Goal: Task Accomplishment & Management: Use online tool/utility

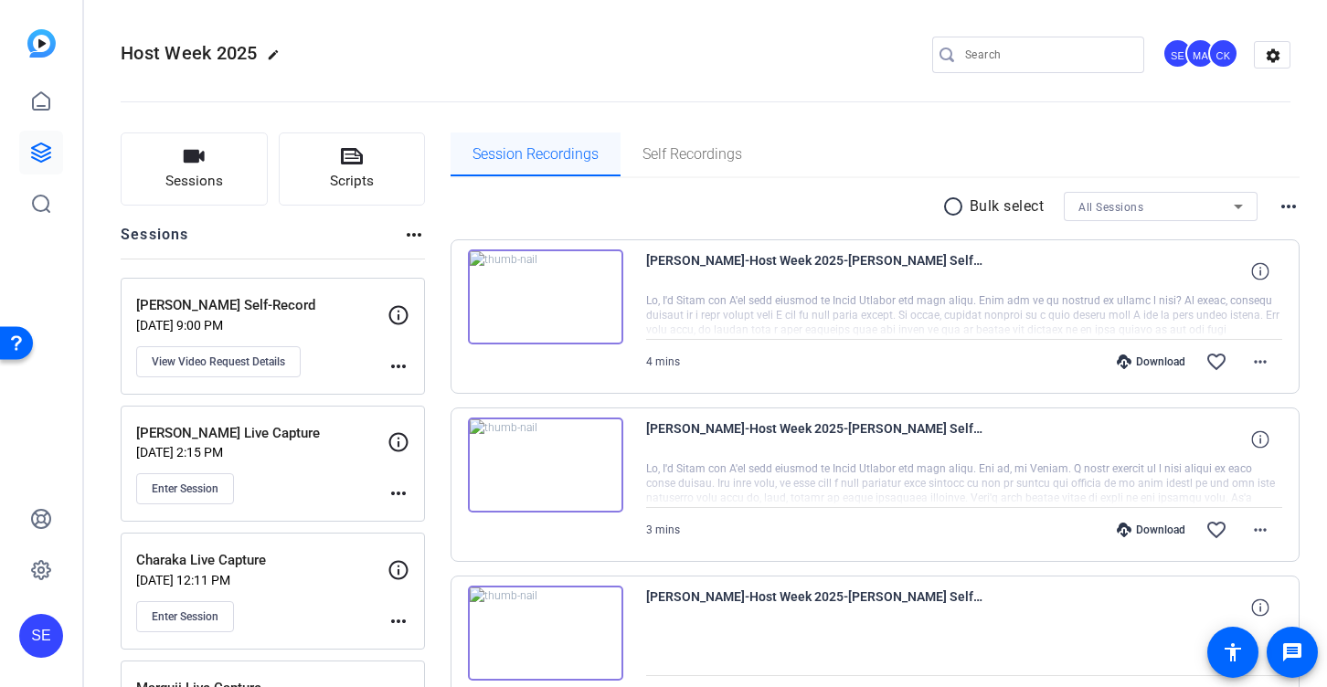
click at [509, 158] on span "Session Recordings" at bounding box center [536, 154] width 126 height 15
click at [46, 147] on icon at bounding box center [41, 153] width 22 height 22
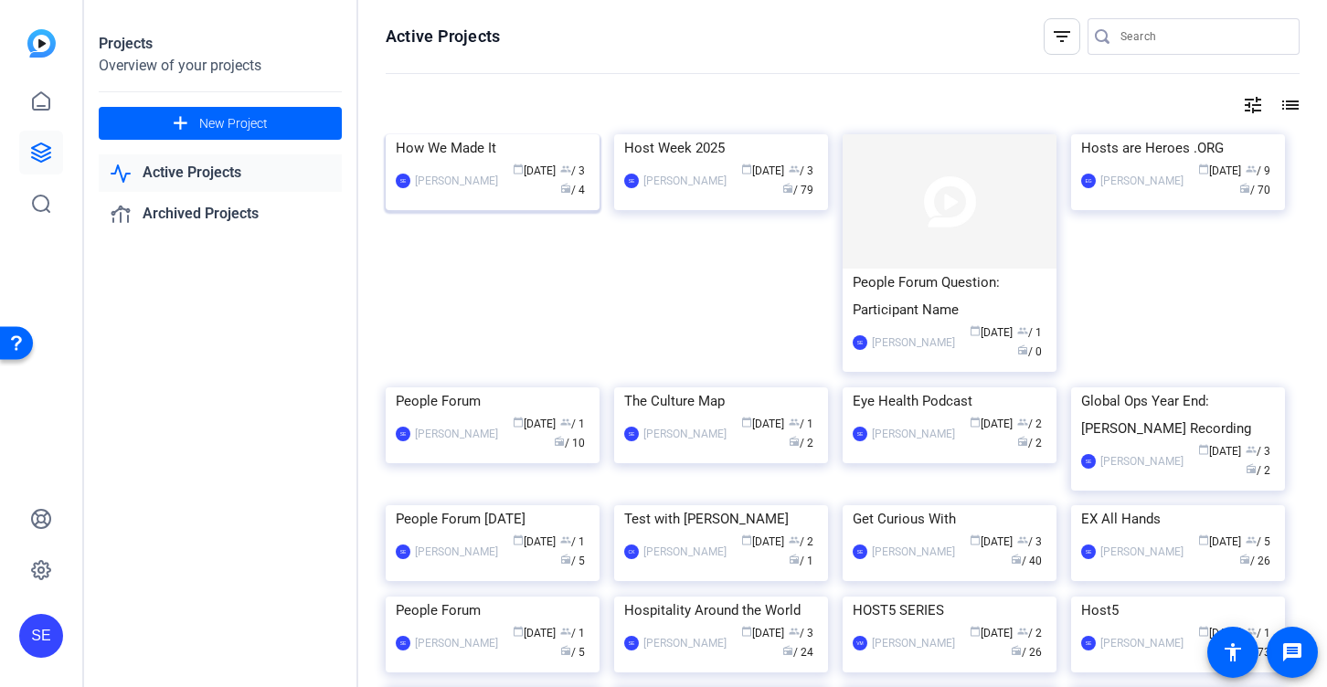
click at [507, 134] on img at bounding box center [493, 134] width 214 height 0
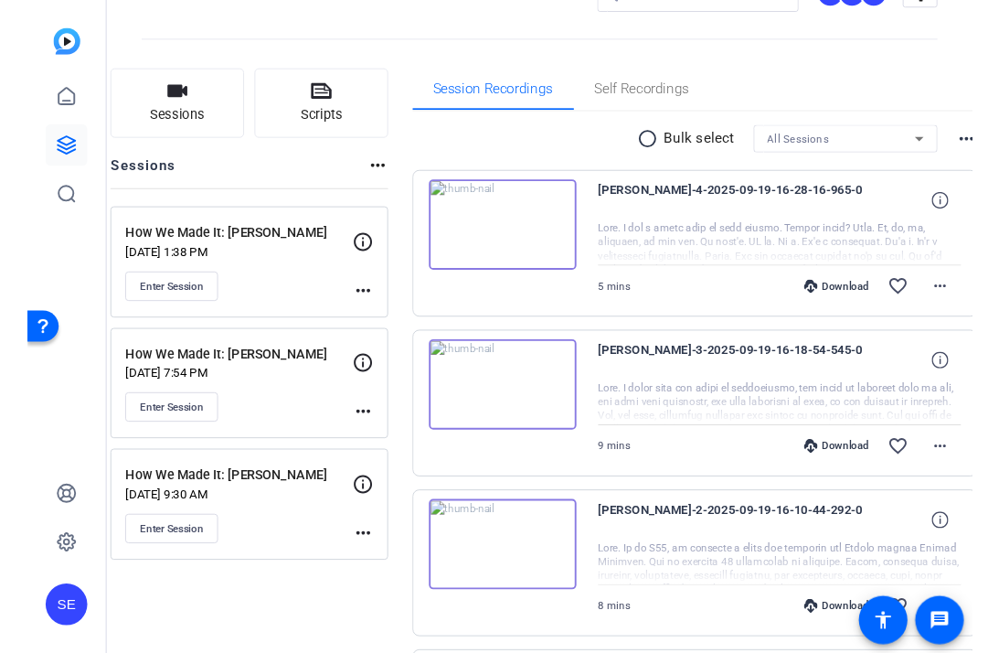
scroll to position [65, 0]
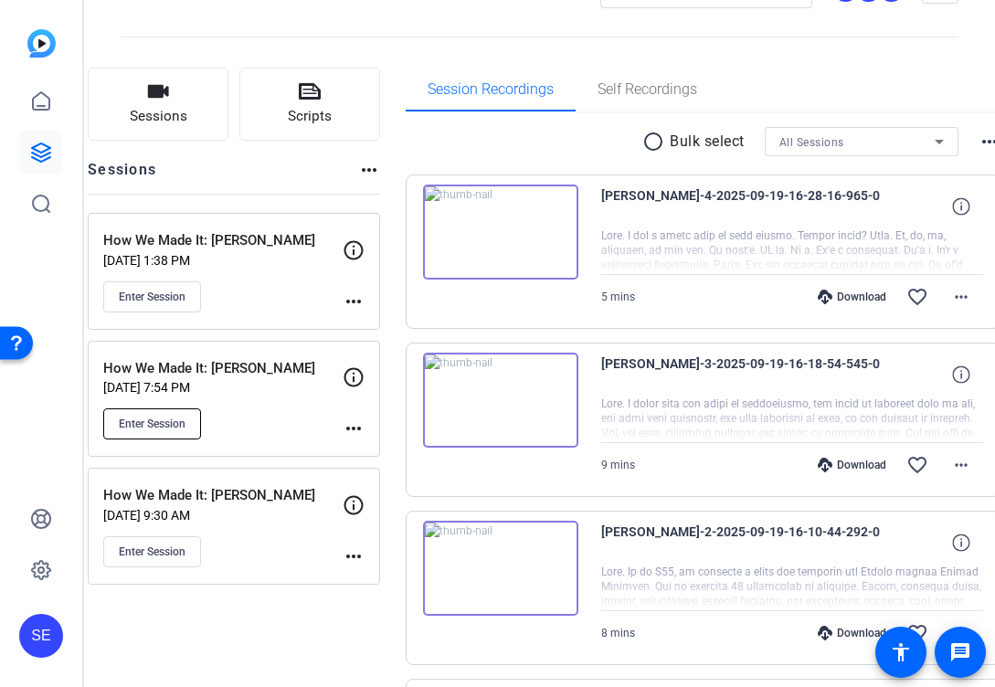
click at [172, 432] on button "Enter Session" at bounding box center [152, 424] width 98 height 31
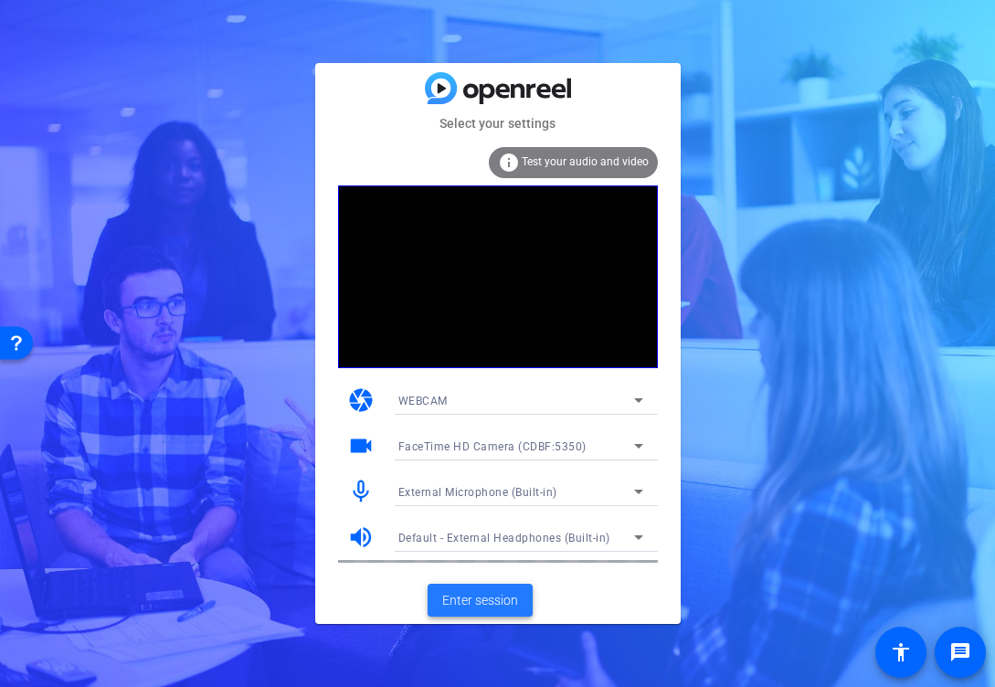
click at [521, 599] on span at bounding box center [480, 601] width 105 height 44
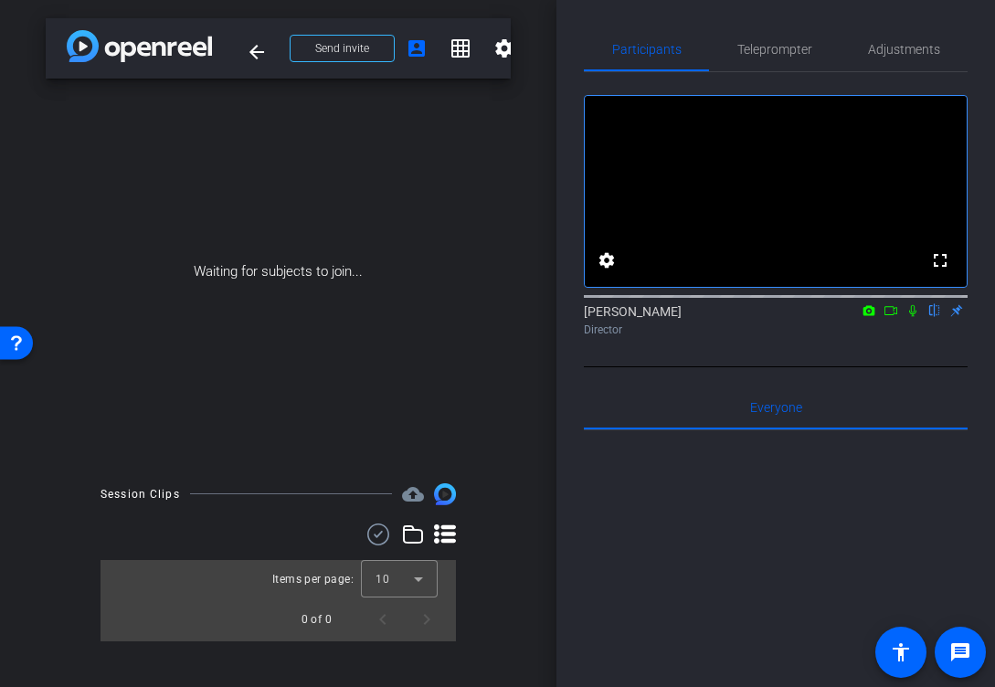
click at [918, 317] on icon at bounding box center [913, 310] width 15 height 13
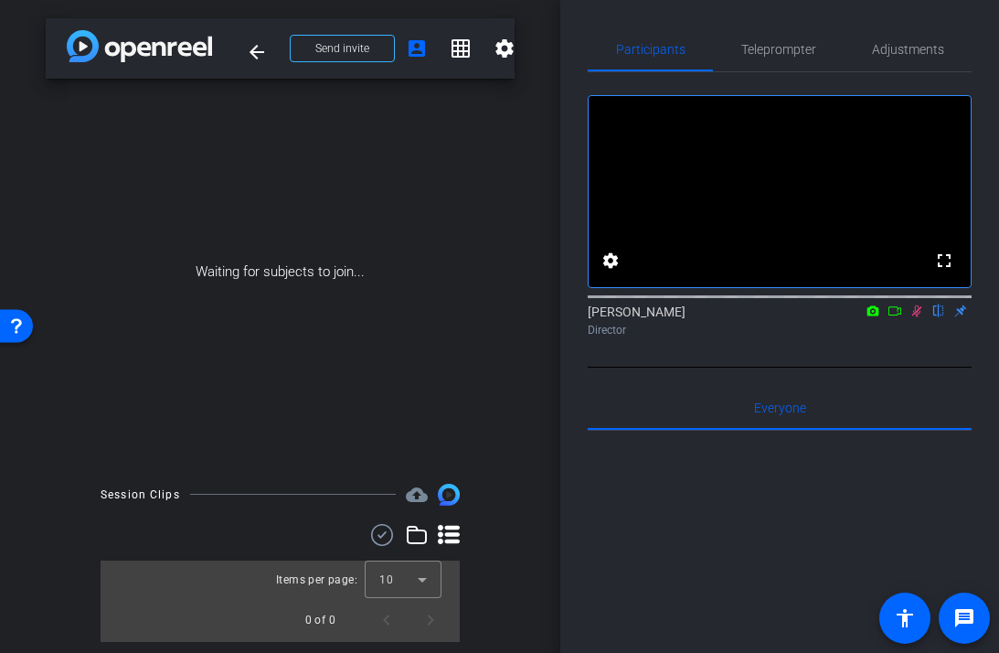
click at [900, 315] on icon at bounding box center [894, 310] width 13 height 9
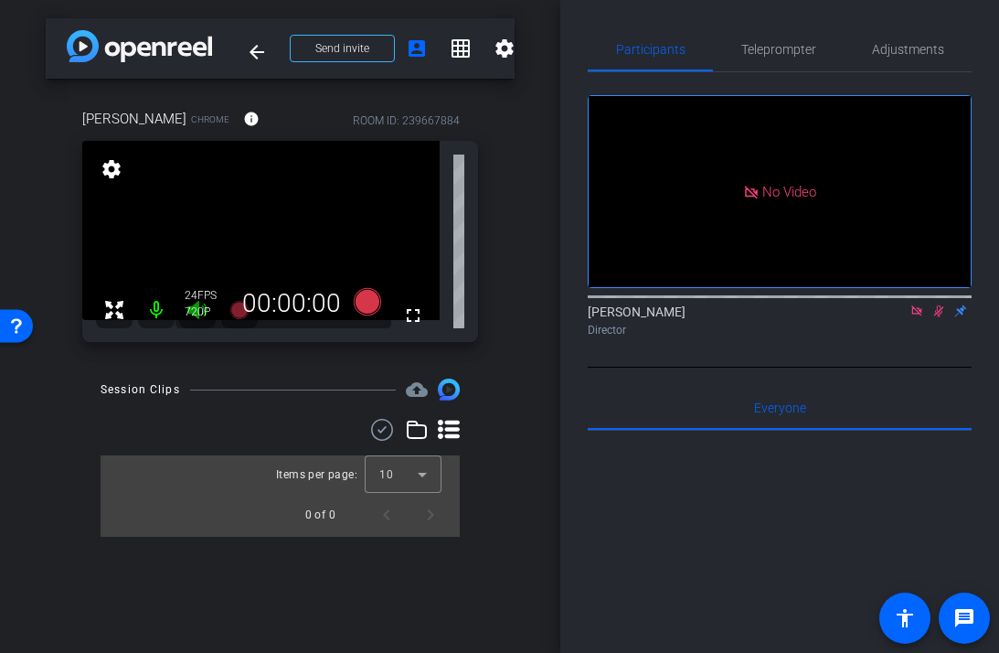
click at [939, 317] on icon at bounding box center [938, 310] width 15 height 13
click at [916, 317] on icon at bounding box center [916, 310] width 15 height 13
click at [375, 303] on icon at bounding box center [366, 301] width 27 height 27
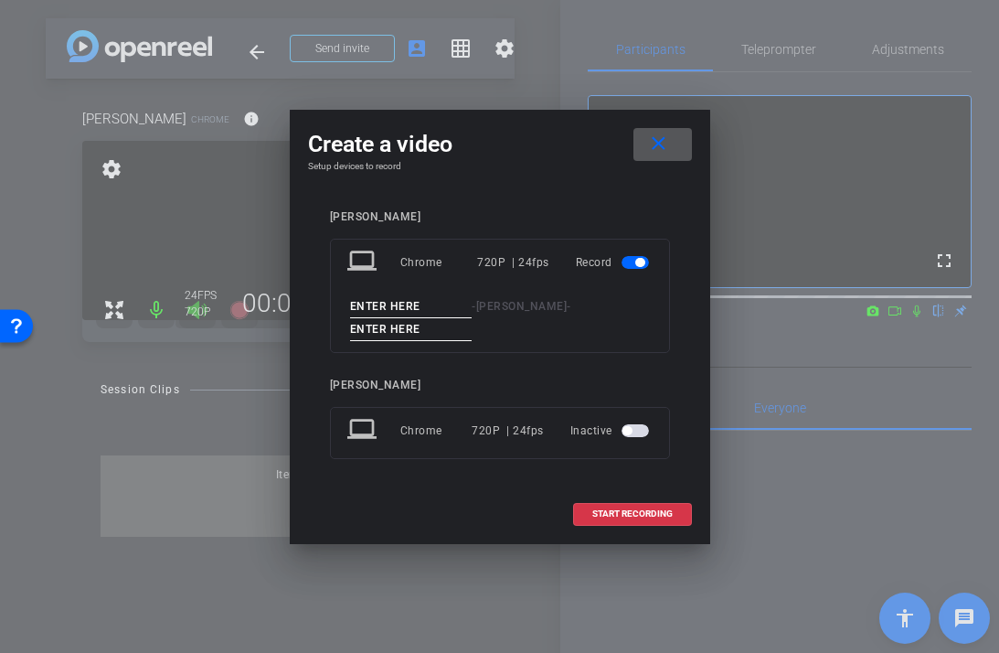
click at [409, 311] on input at bounding box center [411, 306] width 122 height 23
type input "Morgan"
click at [382, 326] on input at bounding box center [411, 329] width 122 height 23
type input "1"
click at [630, 510] on span "START RECORDING" at bounding box center [632, 513] width 80 height 9
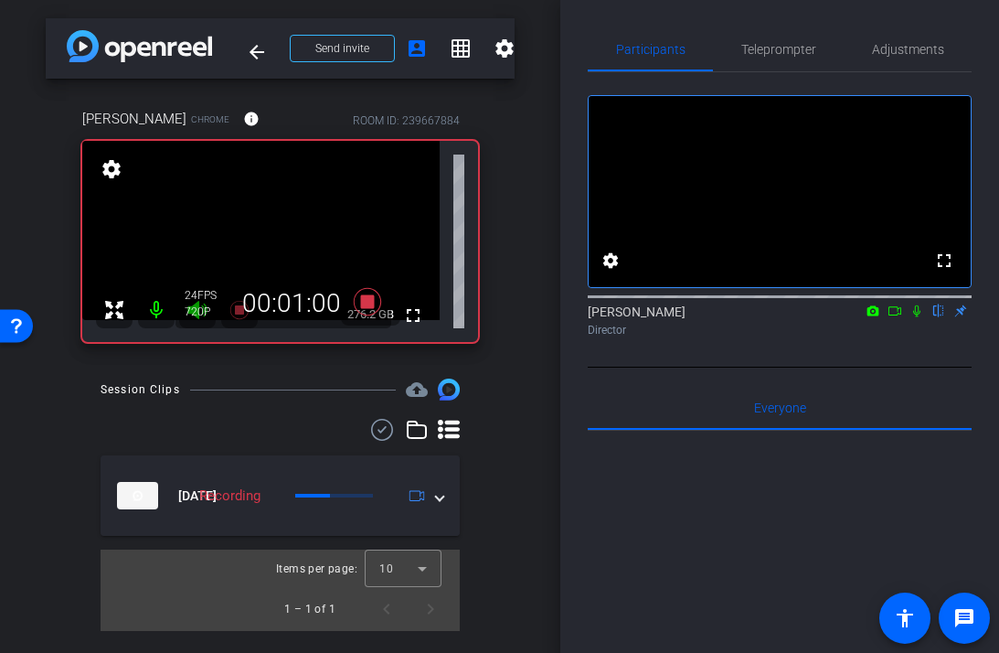
click at [919, 317] on icon at bounding box center [916, 310] width 15 height 13
click at [922, 317] on icon at bounding box center [916, 310] width 15 height 13
click at [918, 317] on icon at bounding box center [916, 311] width 7 height 12
click at [915, 317] on icon at bounding box center [917, 311] width 10 height 12
click at [915, 317] on icon at bounding box center [916, 311] width 7 height 12
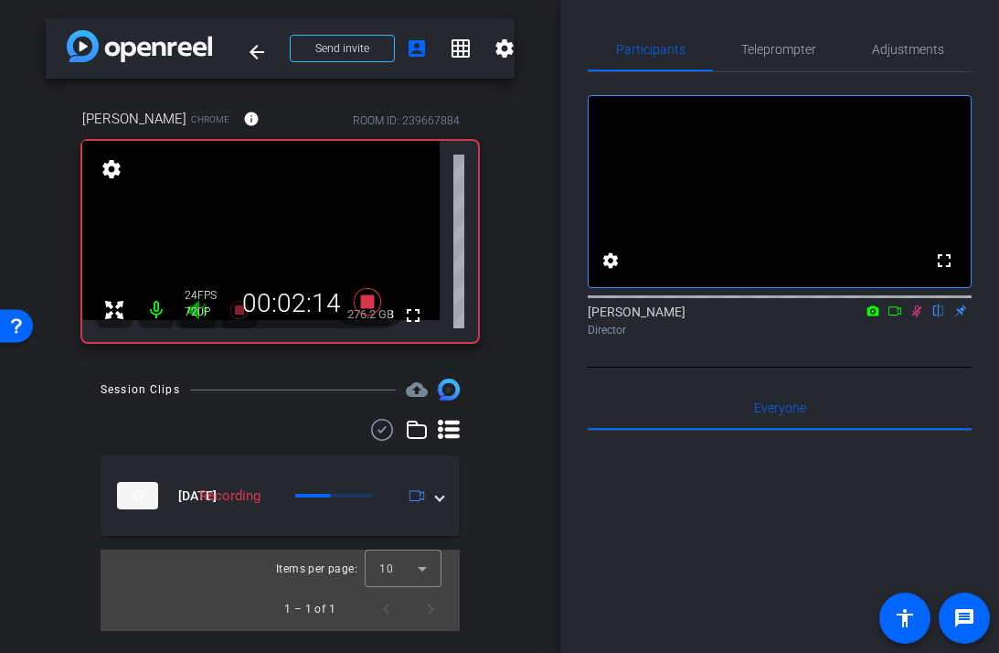
click at [915, 317] on icon at bounding box center [917, 311] width 10 height 12
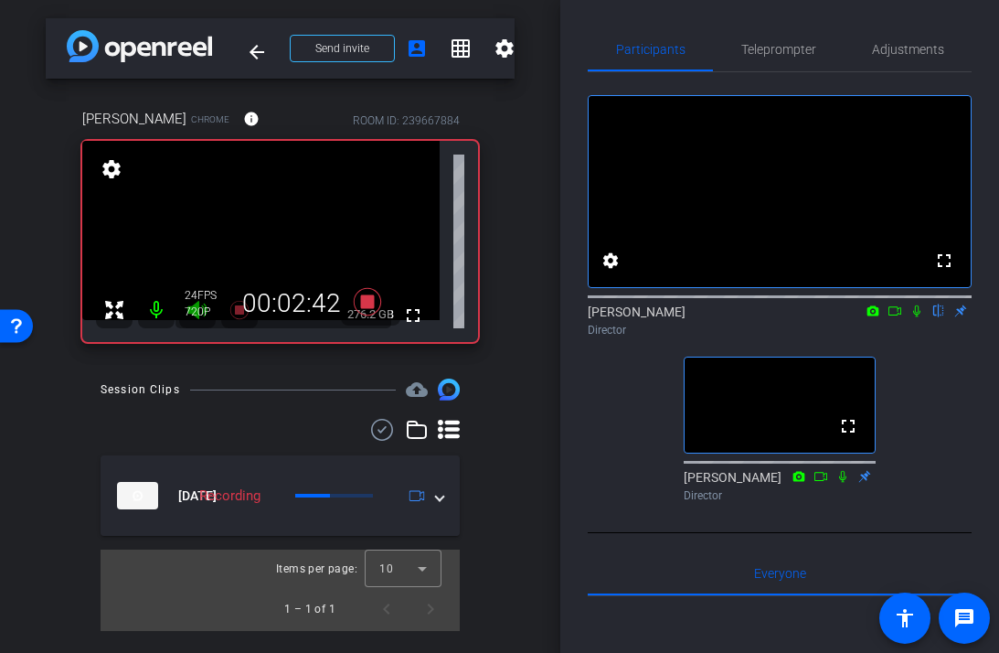
click at [912, 317] on icon at bounding box center [916, 310] width 15 height 13
click at [846, 483] on icon at bounding box center [842, 476] width 15 height 13
click at [913, 317] on icon at bounding box center [916, 310] width 15 height 13
click at [919, 317] on icon at bounding box center [916, 310] width 15 height 13
click at [912, 317] on icon at bounding box center [916, 310] width 15 height 13
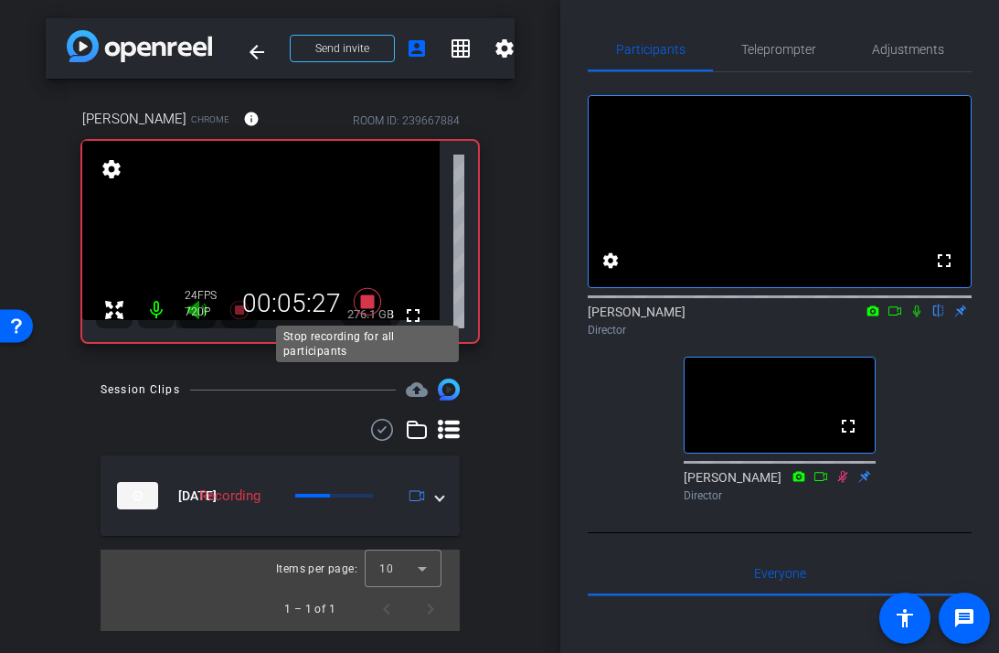
click at [371, 303] on icon at bounding box center [366, 301] width 27 height 27
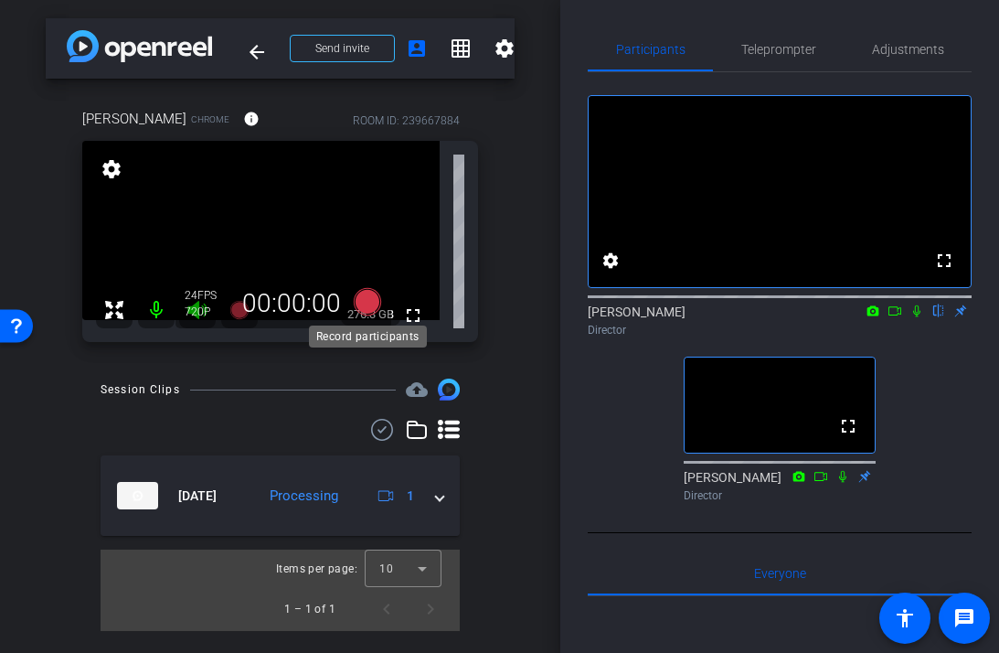
click at [365, 305] on icon at bounding box center [366, 301] width 27 height 27
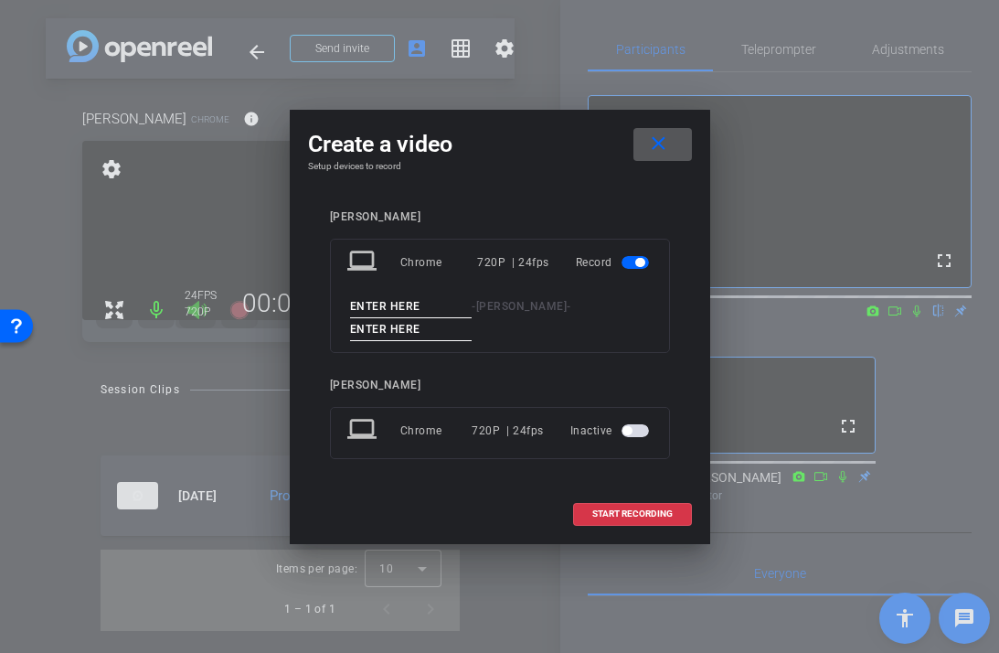
click at [399, 304] on input at bounding box center [411, 306] width 122 height 23
type input "Morgan"
click at [401, 322] on input at bounding box center [411, 329] width 122 height 23
type input "2"
click at [624, 512] on span "START RECORDING" at bounding box center [632, 513] width 80 height 9
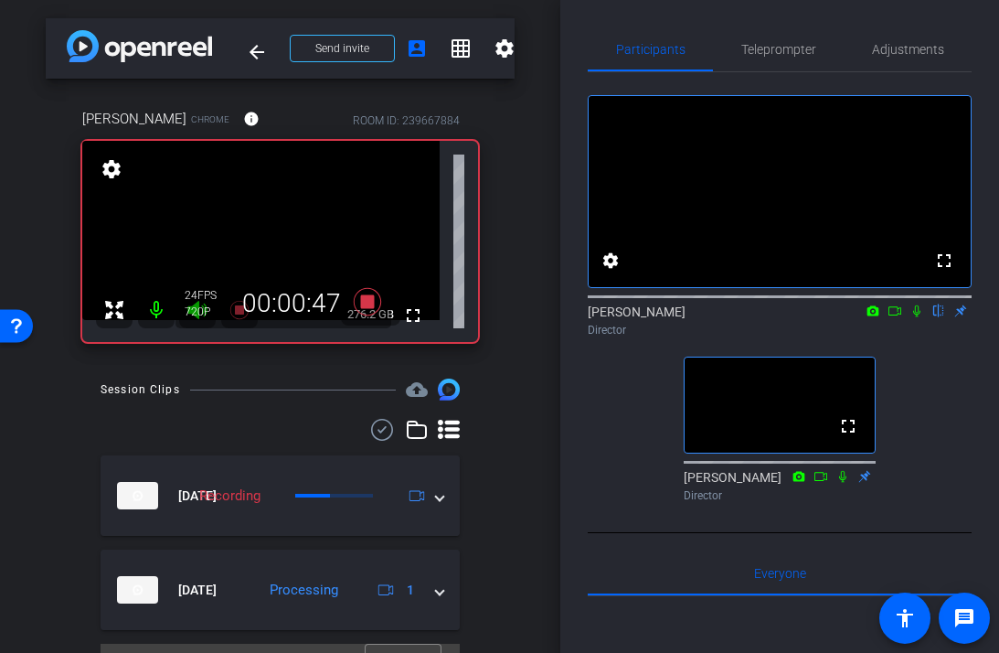
click at [842, 482] on icon at bounding box center [842, 476] width 7 height 12
click at [918, 317] on icon at bounding box center [916, 311] width 7 height 12
click at [918, 317] on icon at bounding box center [916, 310] width 15 height 13
click at [913, 317] on icon at bounding box center [916, 311] width 7 height 12
click at [919, 317] on icon at bounding box center [916, 310] width 15 height 13
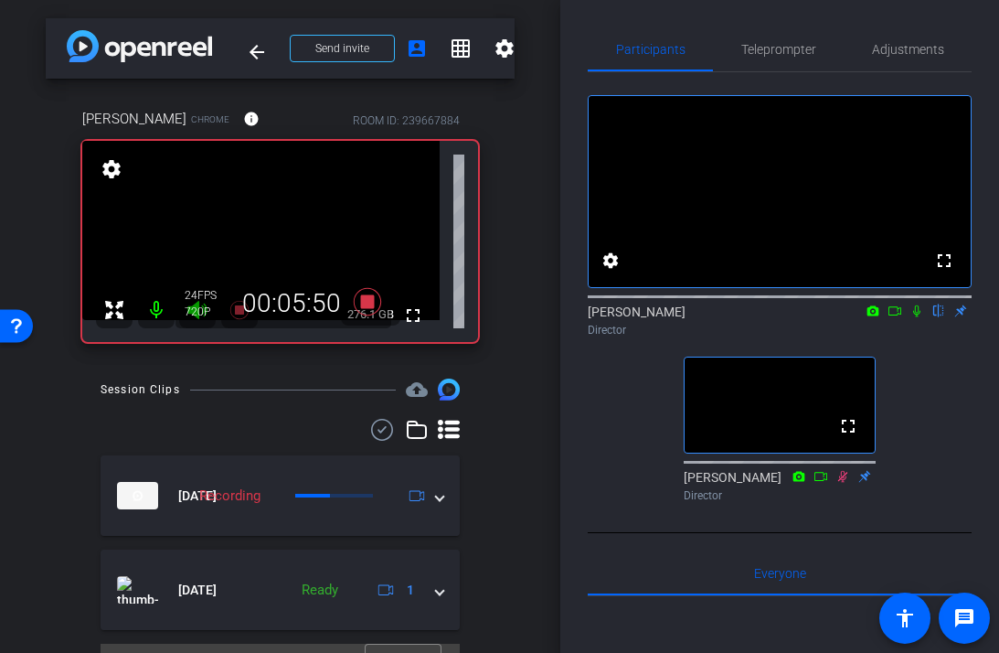
click at [916, 317] on icon at bounding box center [916, 310] width 15 height 13
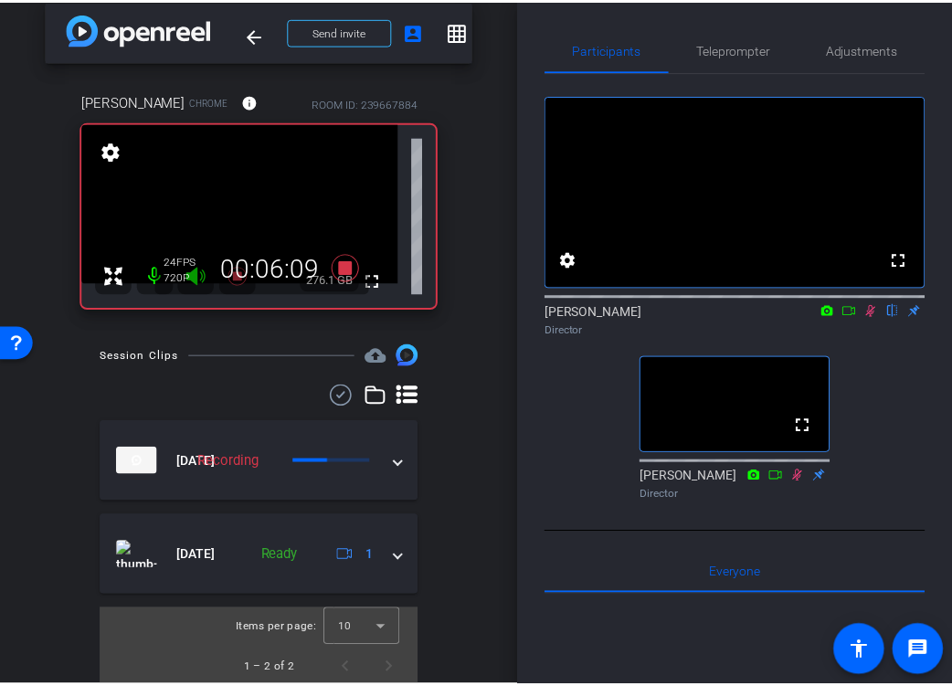
scroll to position [44, 0]
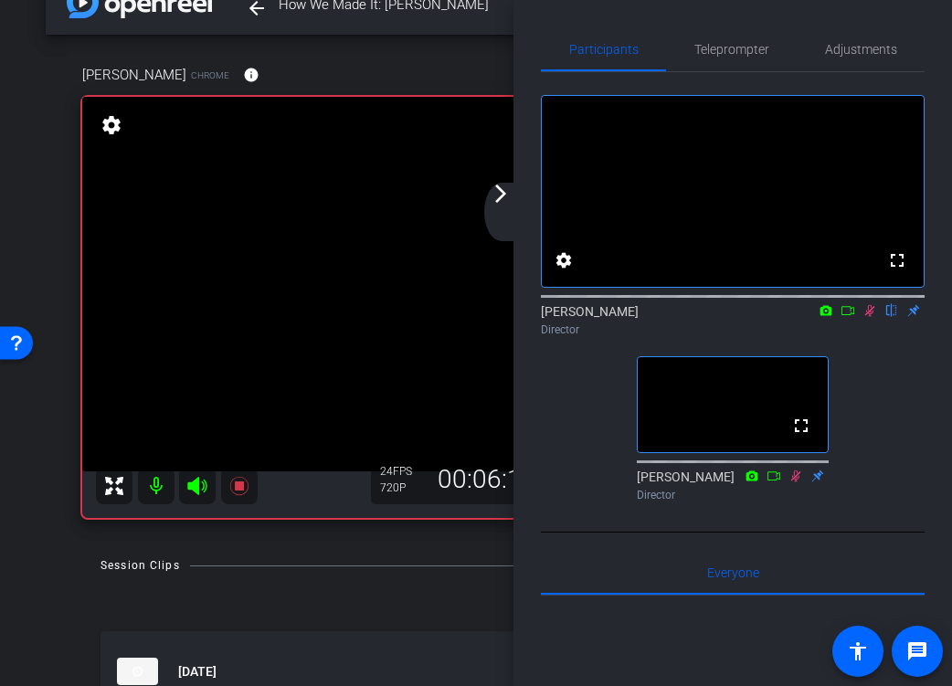
click at [501, 196] on mat-icon "arrow_forward_ios" at bounding box center [501, 194] width 22 height 22
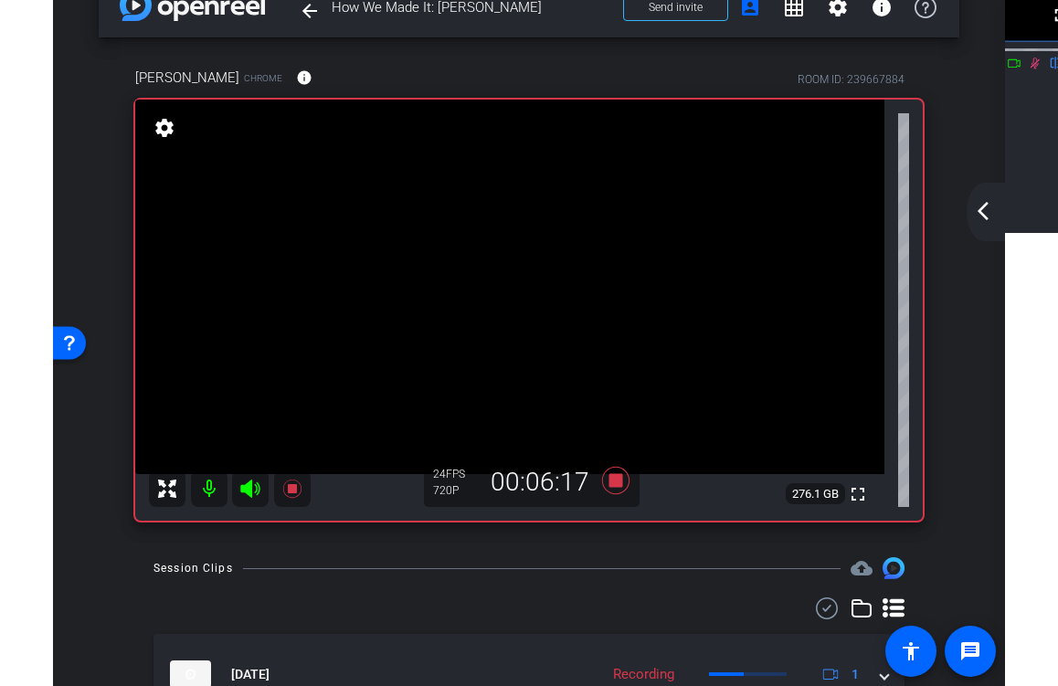
scroll to position [0, 0]
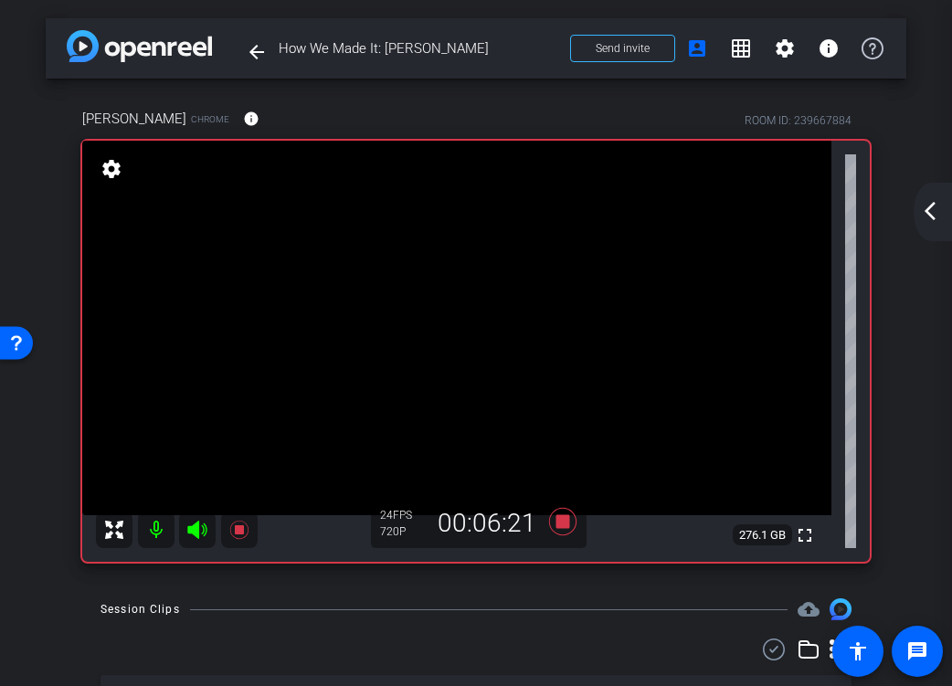
click at [930, 220] on mat-icon "arrow_back_ios_new" at bounding box center [930, 211] width 22 height 22
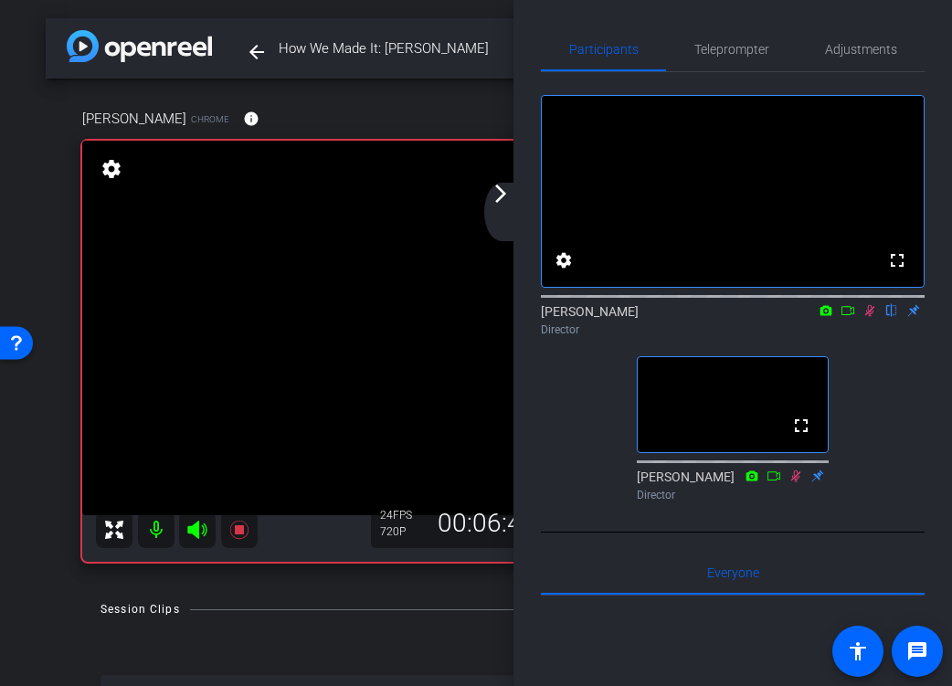
click at [500, 209] on div "arrow_back_ios_new arrow_forward_ios" at bounding box center [503, 212] width 38 height 58
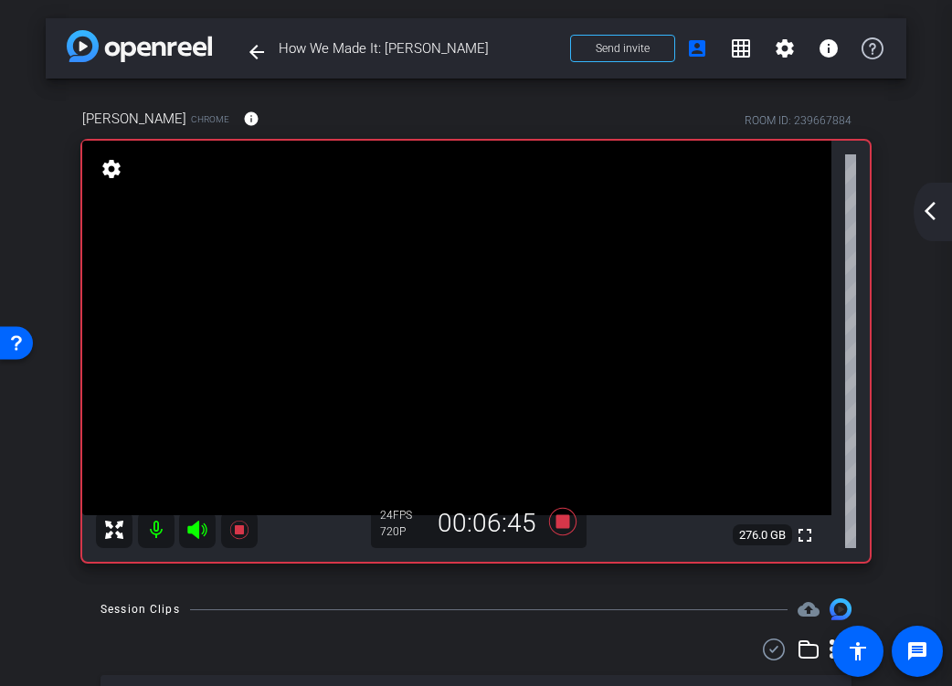
click at [936, 210] on mat-icon "arrow_back_ios_new" at bounding box center [930, 211] width 22 height 22
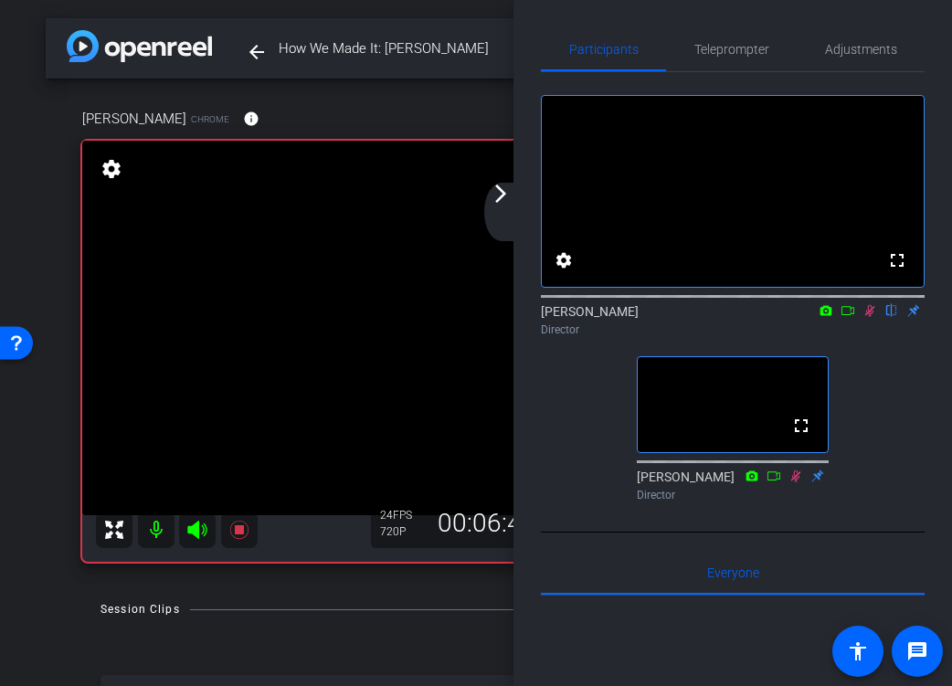
click at [877, 317] on icon at bounding box center [870, 310] width 15 height 13
click at [499, 210] on div "arrow_back_ios_new arrow_forward_ios" at bounding box center [503, 212] width 38 height 58
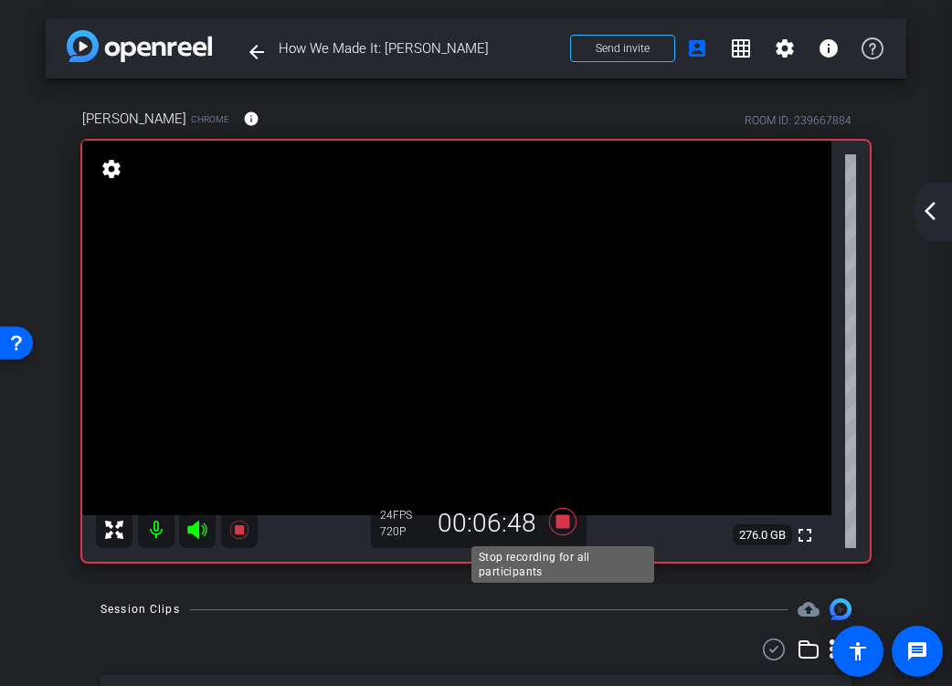
click at [565, 525] on icon at bounding box center [562, 521] width 27 height 27
click at [565, 526] on icon at bounding box center [562, 521] width 27 height 27
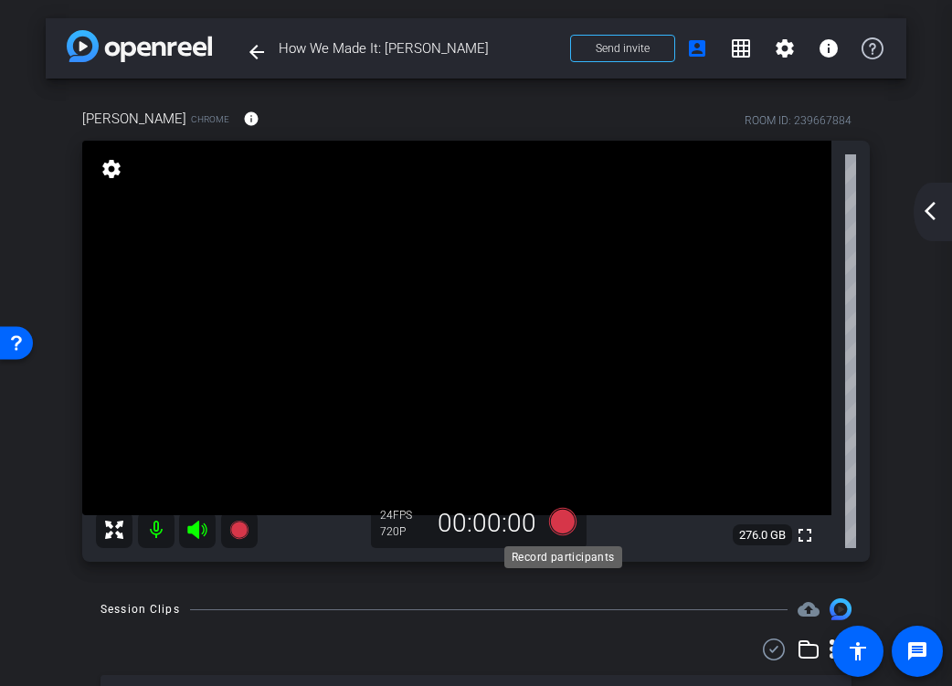
click at [559, 529] on icon at bounding box center [562, 521] width 27 height 27
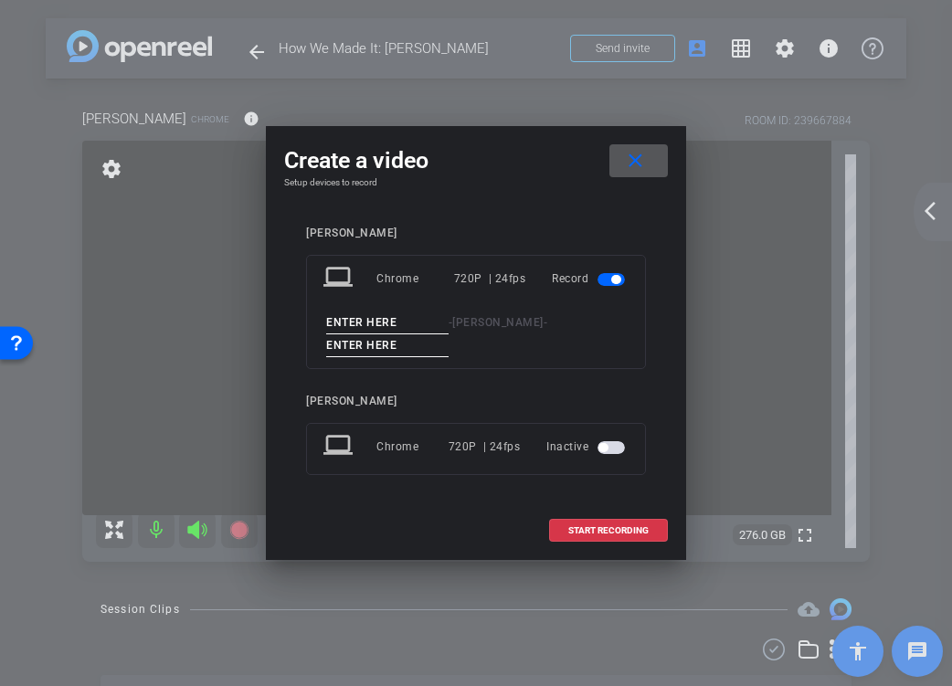
click at [381, 321] on input at bounding box center [387, 323] width 122 height 23
type input "Morgan"
click at [388, 348] on input at bounding box center [387, 346] width 122 height 23
type input "3"
click at [567, 526] on span at bounding box center [608, 531] width 117 height 44
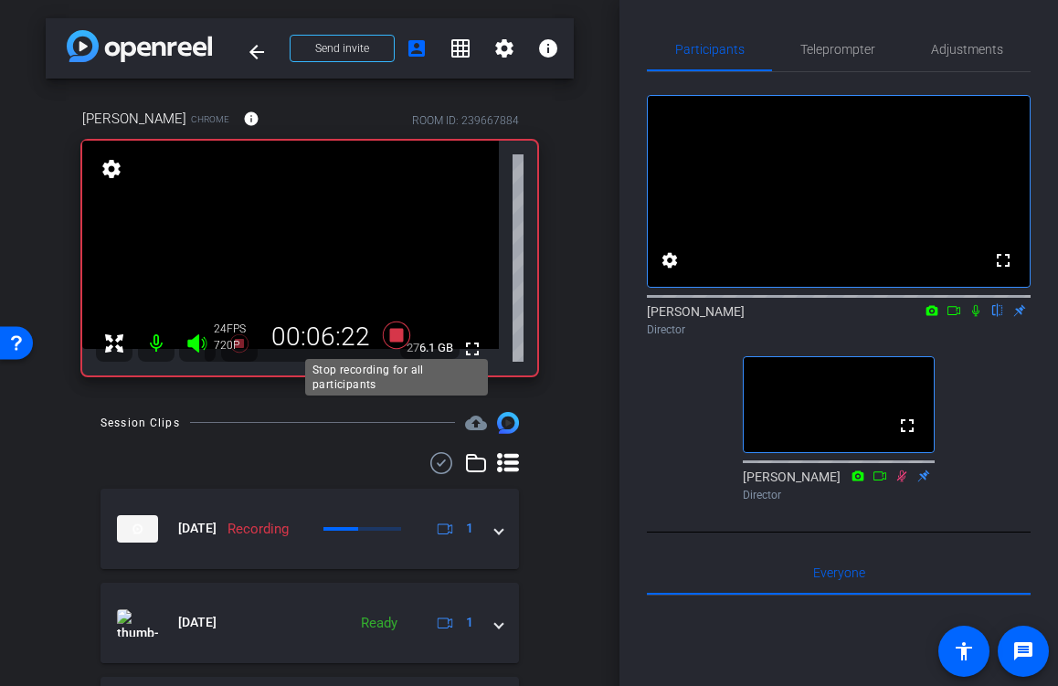
click at [393, 335] on icon at bounding box center [396, 334] width 27 height 27
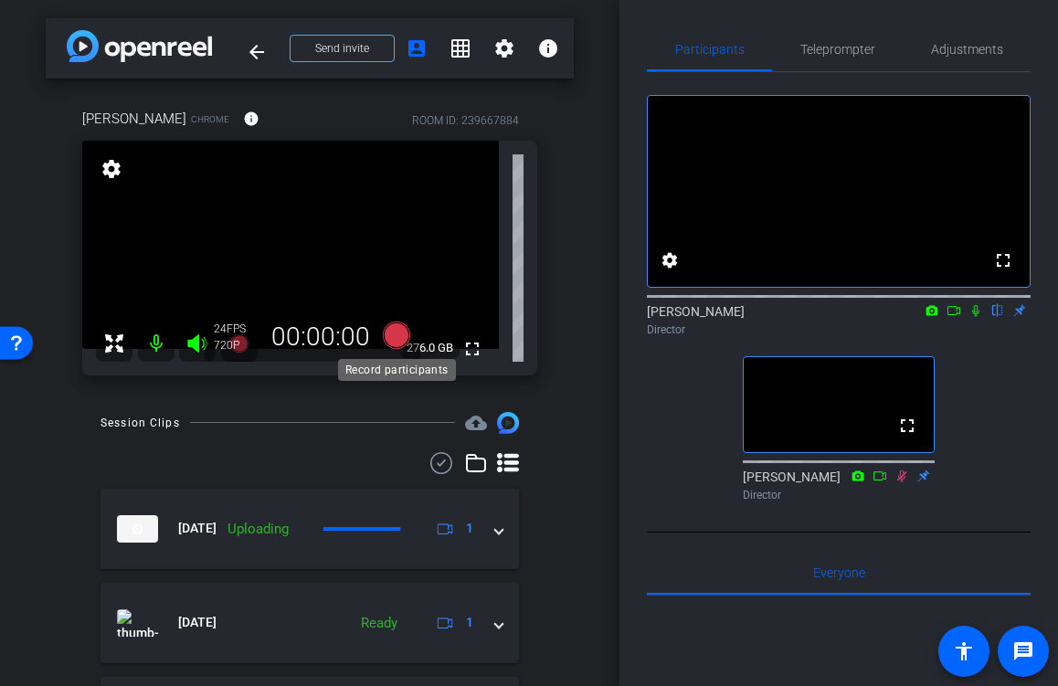
click at [397, 336] on icon at bounding box center [396, 334] width 27 height 27
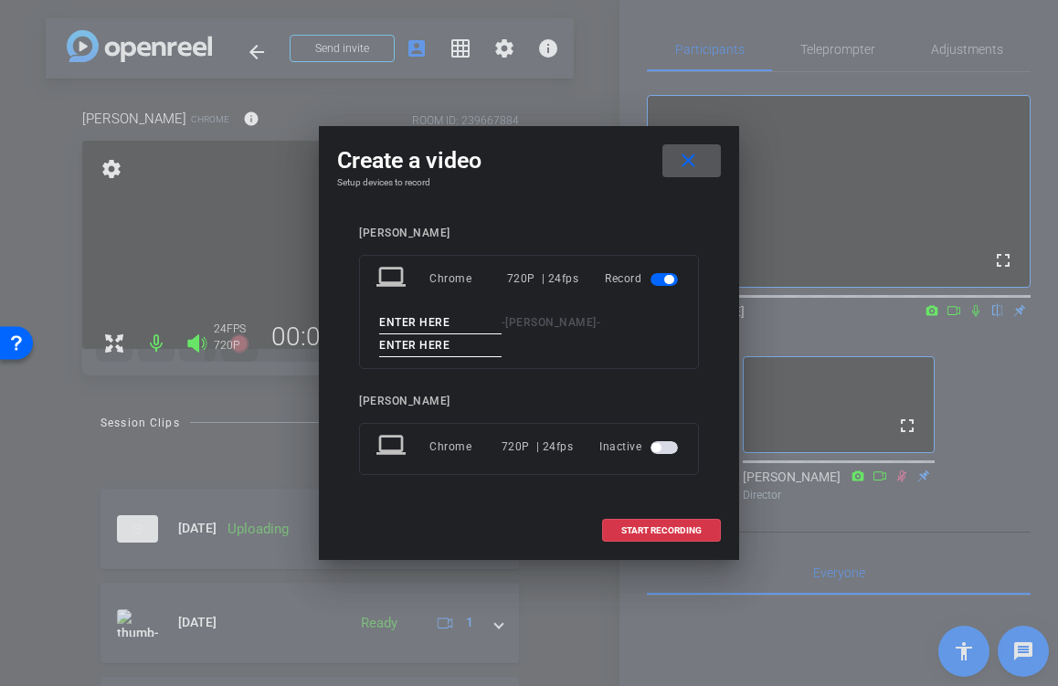
click at [399, 314] on input at bounding box center [440, 323] width 122 height 23
type input "Morgan"
click at [397, 350] on input at bounding box center [440, 346] width 122 height 23
type input "4"
click at [622, 526] on span "START RECORDING" at bounding box center [662, 530] width 80 height 9
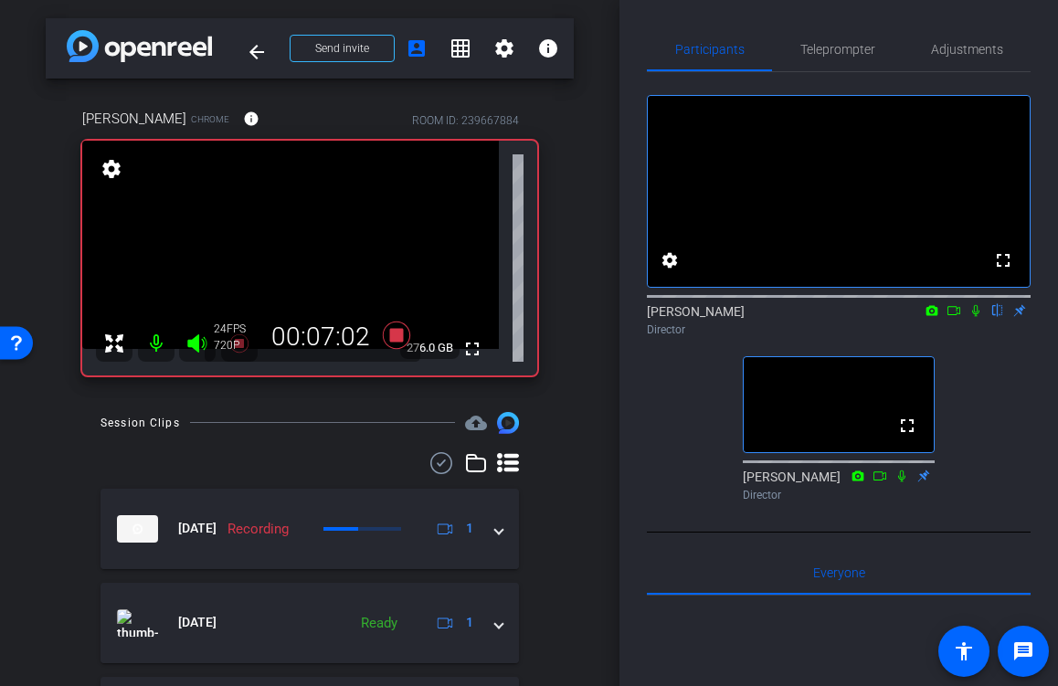
click at [976, 317] on icon at bounding box center [976, 311] width 7 height 12
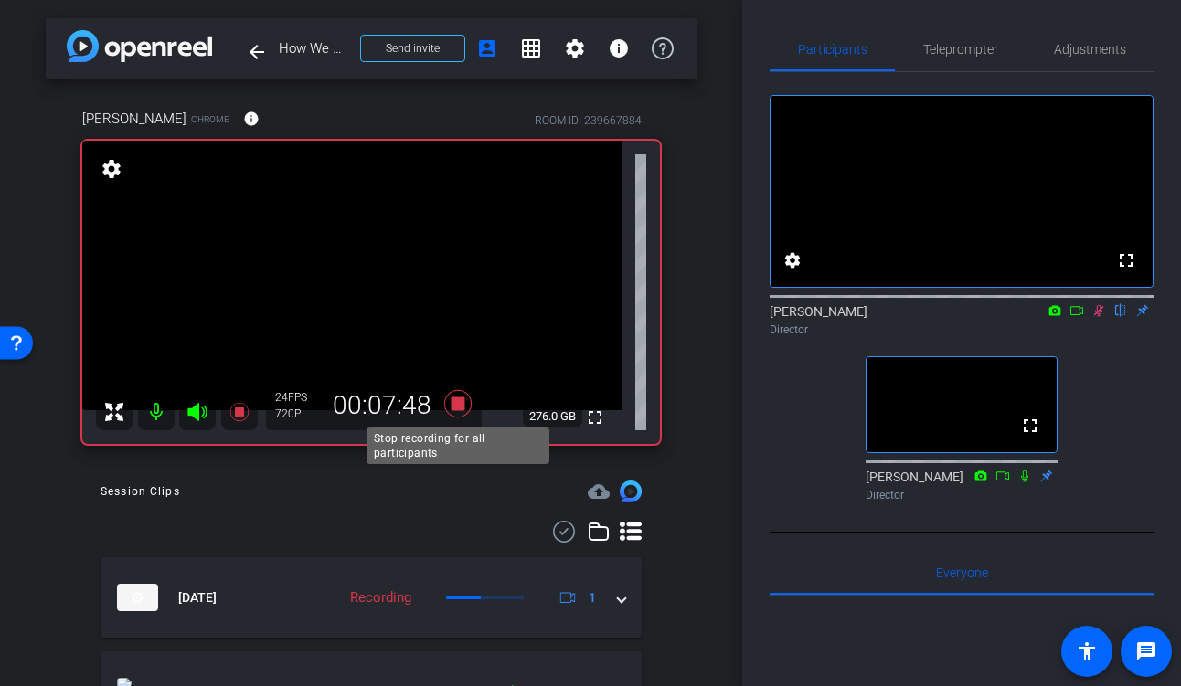
click at [459, 412] on icon at bounding box center [458, 404] width 44 height 33
click at [458, 406] on icon at bounding box center [457, 403] width 27 height 27
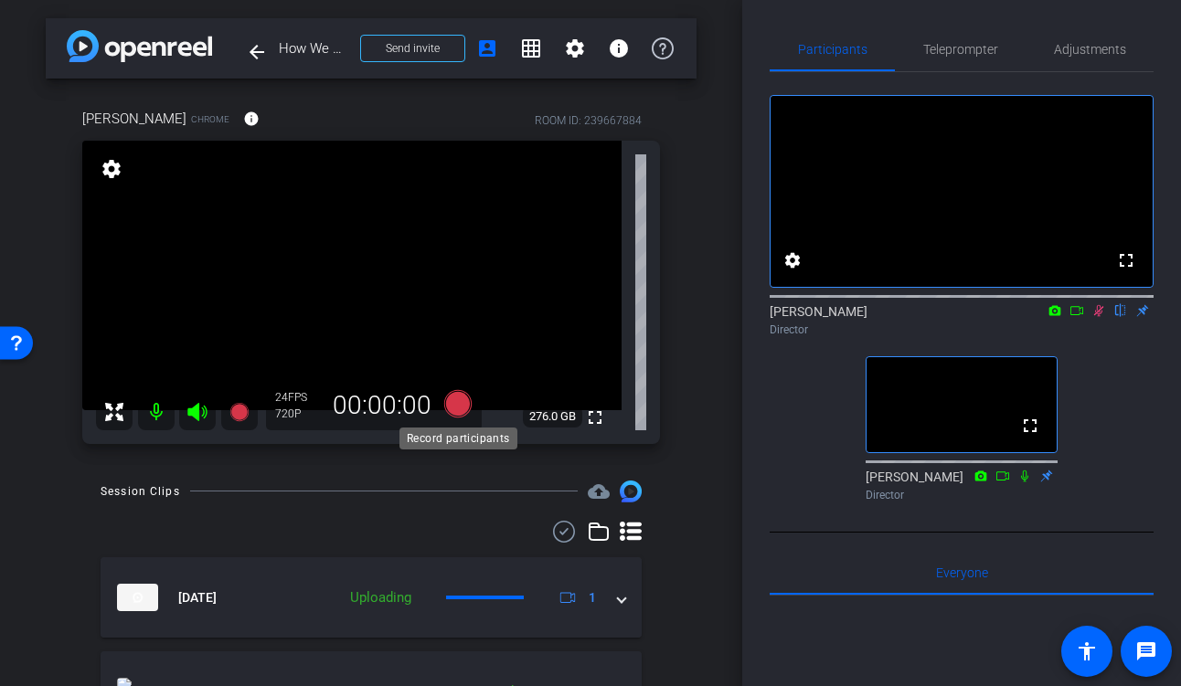
click at [466, 399] on icon at bounding box center [457, 403] width 27 height 27
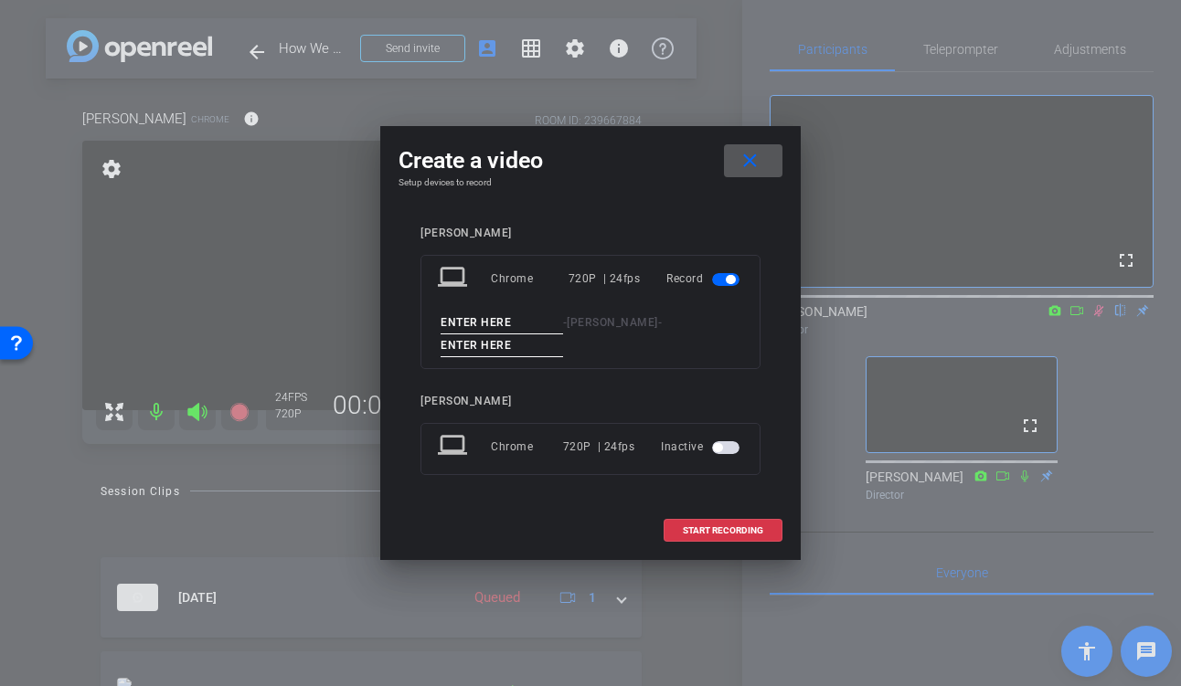
click at [465, 319] on input at bounding box center [502, 323] width 122 height 23
type input "Morgan"
click at [484, 338] on input at bounding box center [502, 346] width 122 height 23
type input "5"
click at [702, 531] on span "START RECORDING" at bounding box center [723, 530] width 80 height 9
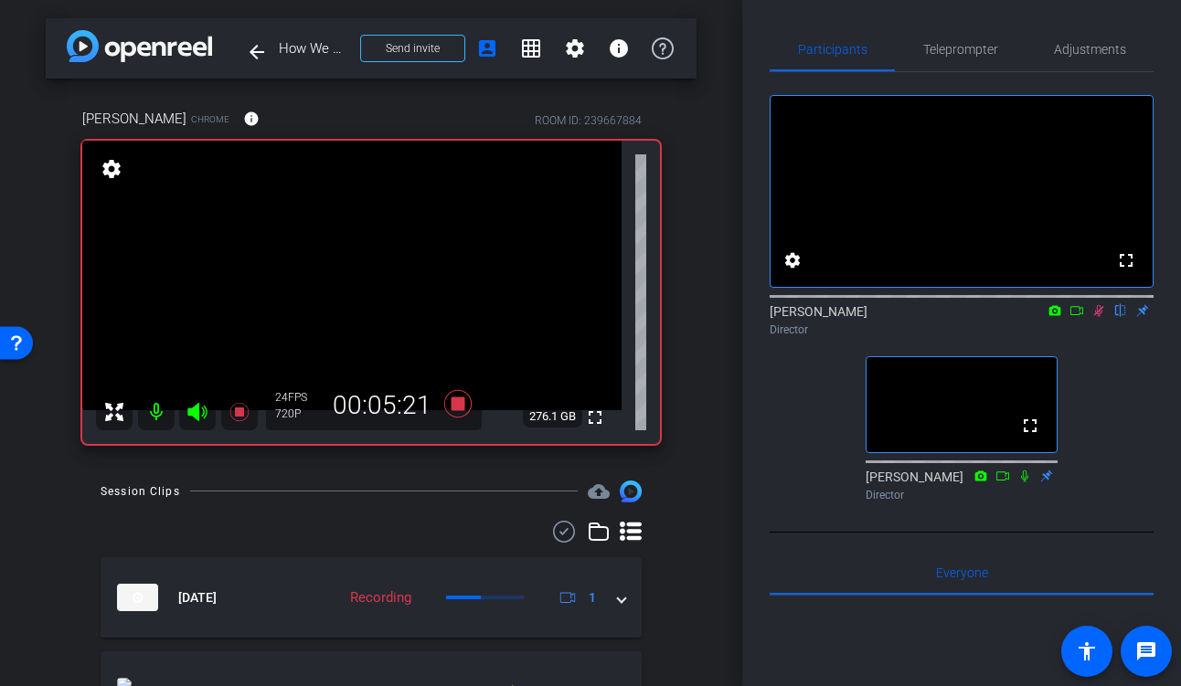
click at [994, 317] on icon at bounding box center [1098, 310] width 15 height 13
click at [462, 402] on icon at bounding box center [457, 403] width 27 height 27
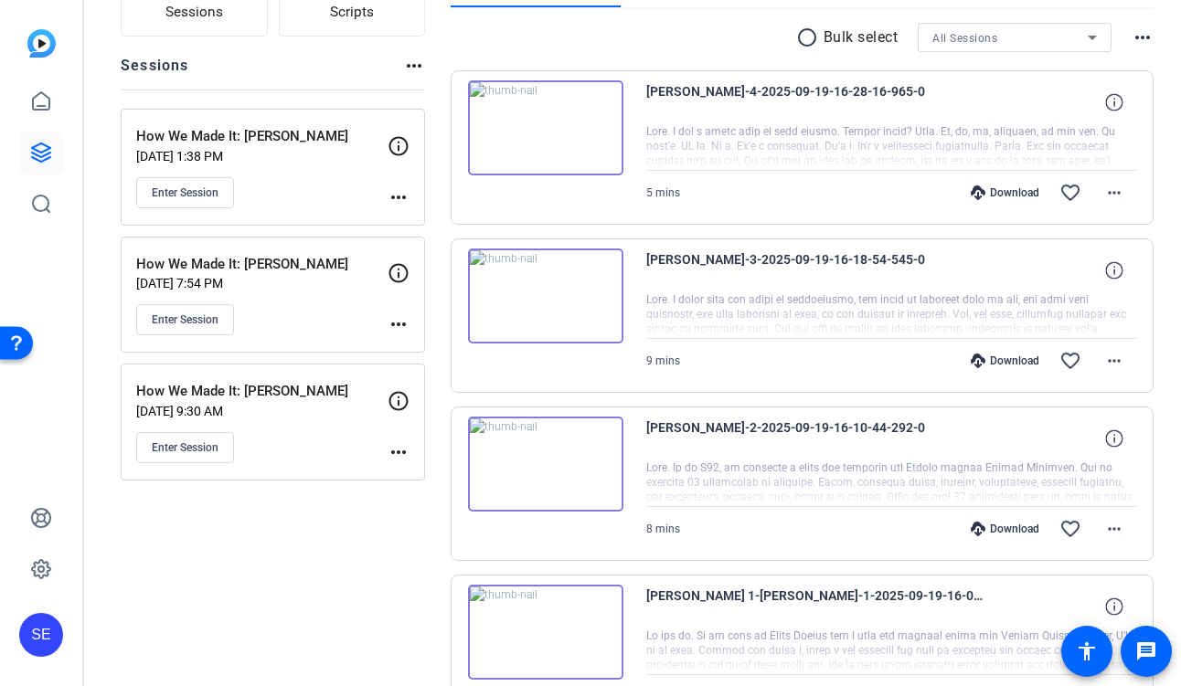
scroll to position [163, 0]
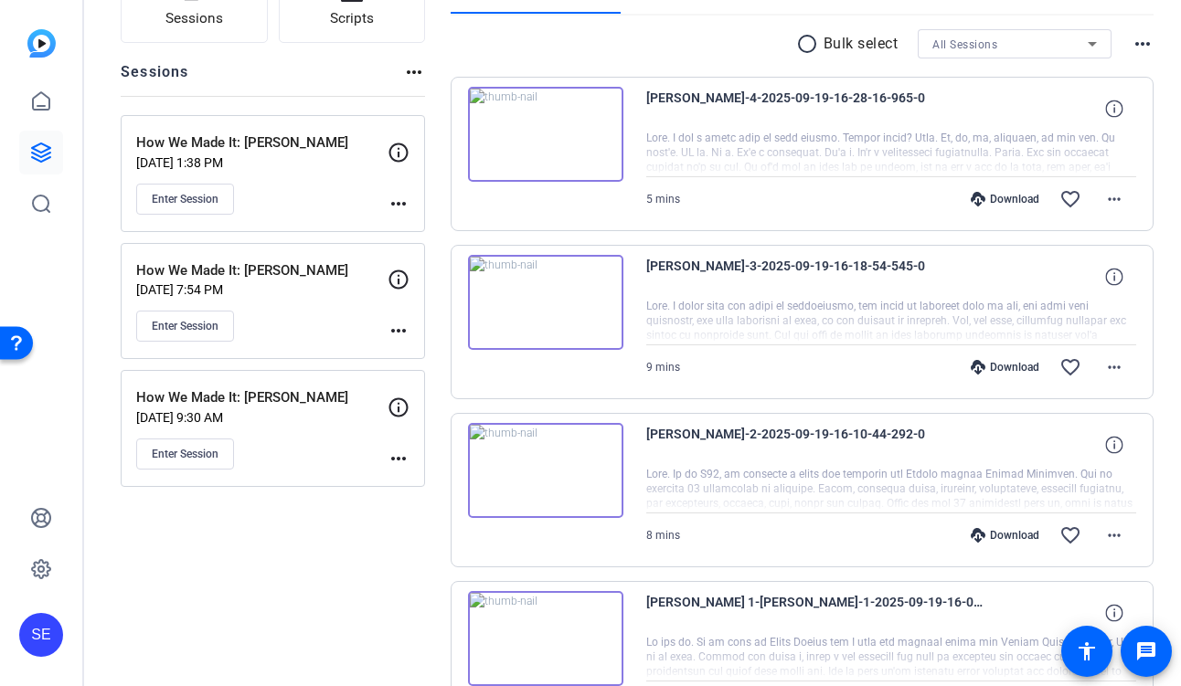
click at [328, 323] on div "Enter Session" at bounding box center [261, 326] width 251 height 31
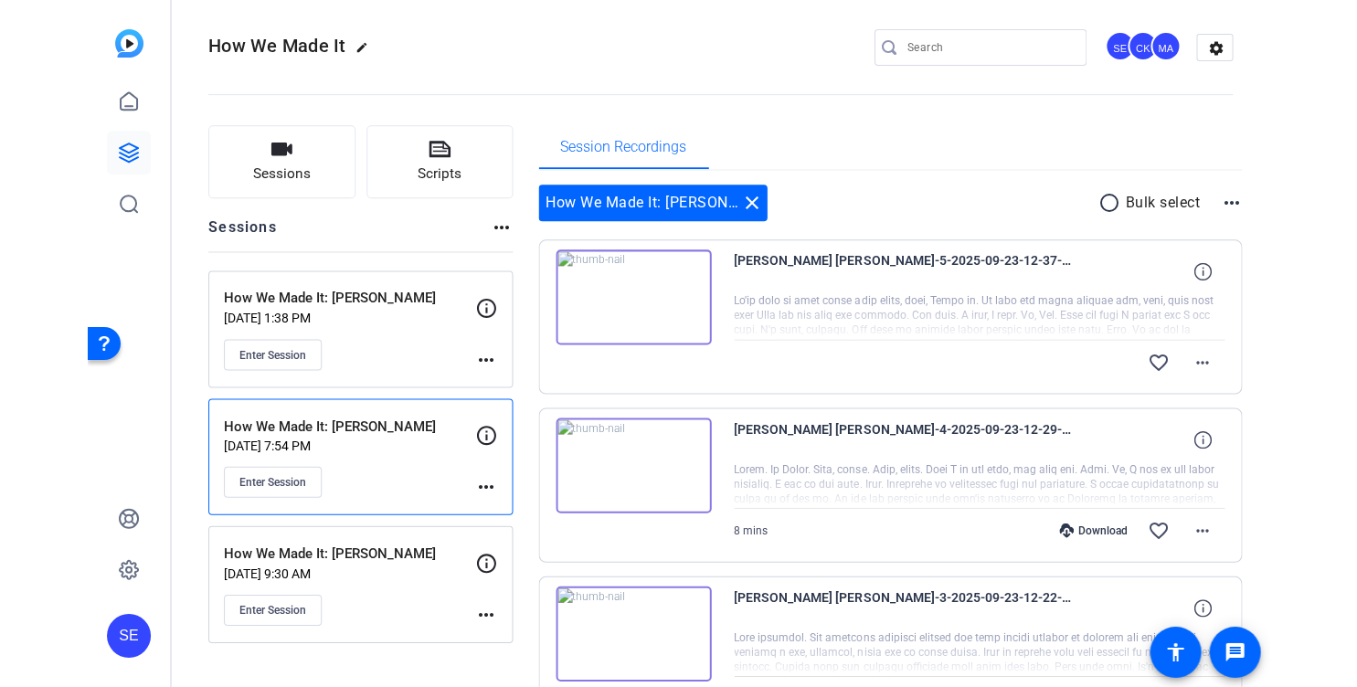
scroll to position [0, 0]
